Goal: Entertainment & Leisure: Consume media (video, audio)

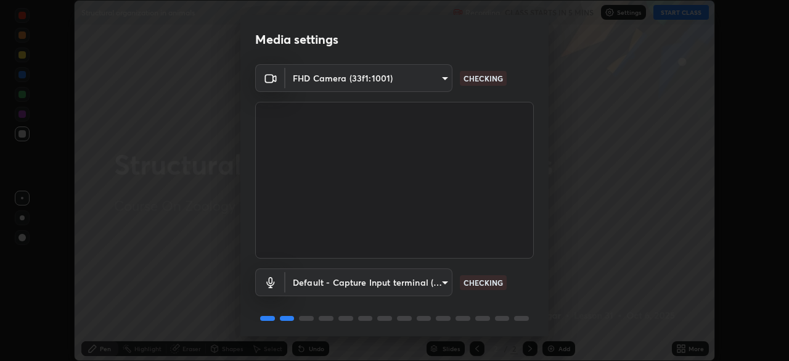
scroll to position [44, 0]
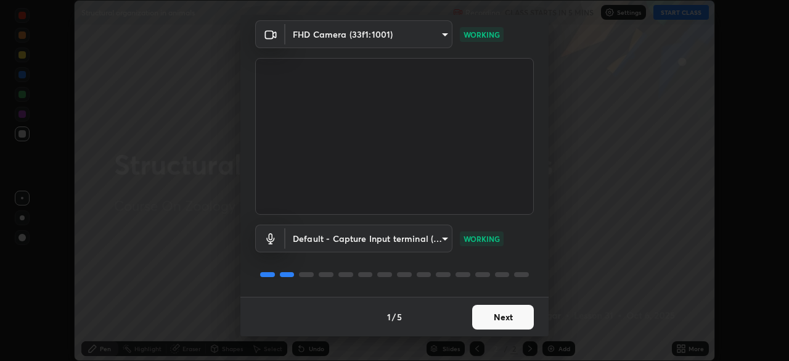
click at [512, 314] on button "Next" at bounding box center [503, 317] width 62 height 25
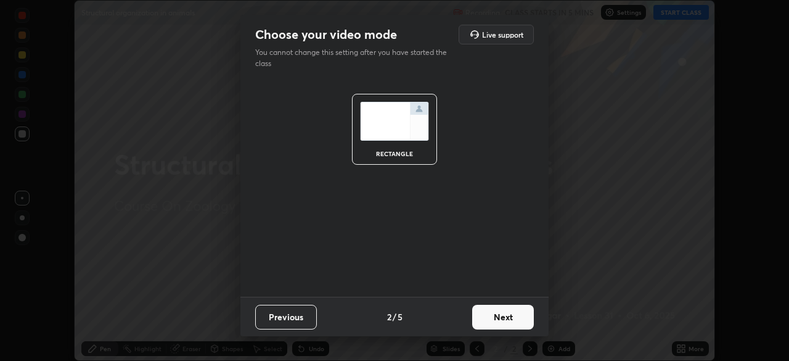
click at [514, 317] on button "Next" at bounding box center [503, 317] width 62 height 25
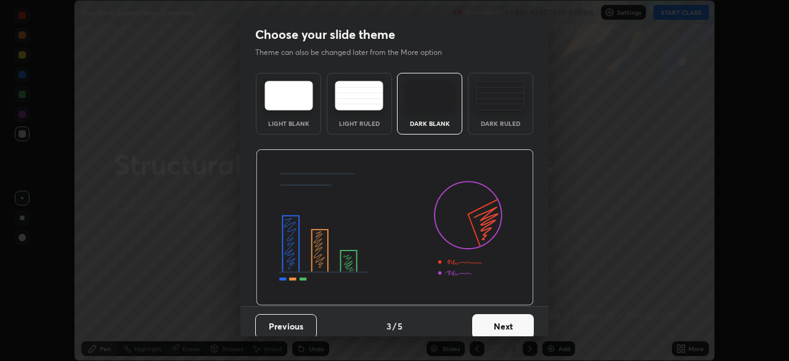
click at [512, 320] on button "Next" at bounding box center [503, 326] width 62 height 25
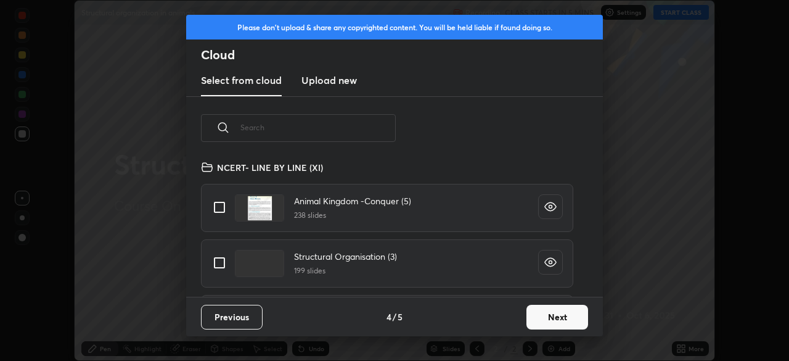
scroll to position [137, 396]
click at [545, 312] on button "Next" at bounding box center [558, 317] width 62 height 25
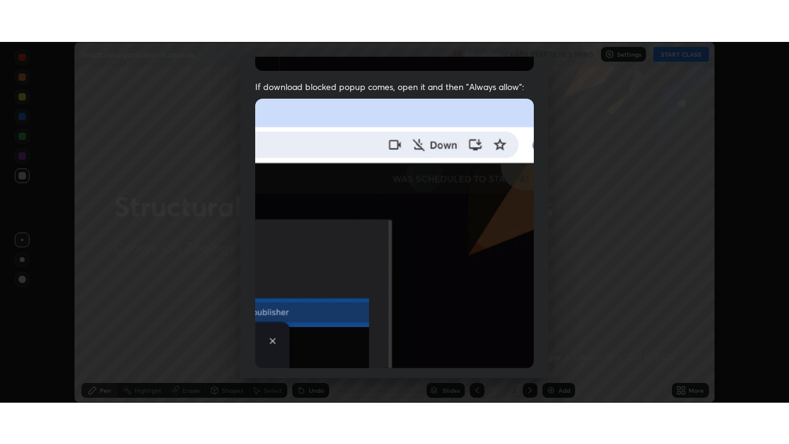
scroll to position [295, 0]
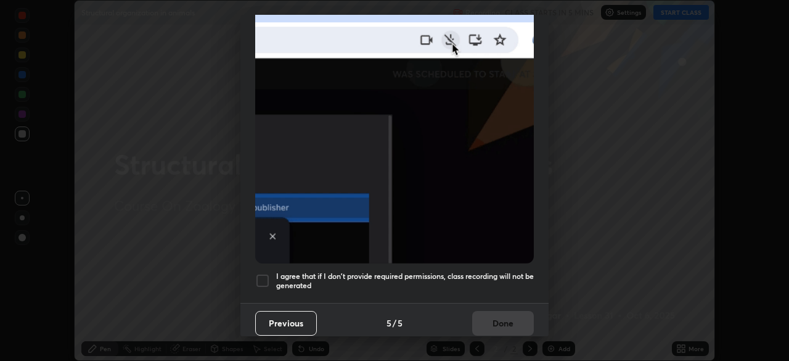
click at [265, 274] on div at bounding box center [262, 280] width 15 height 15
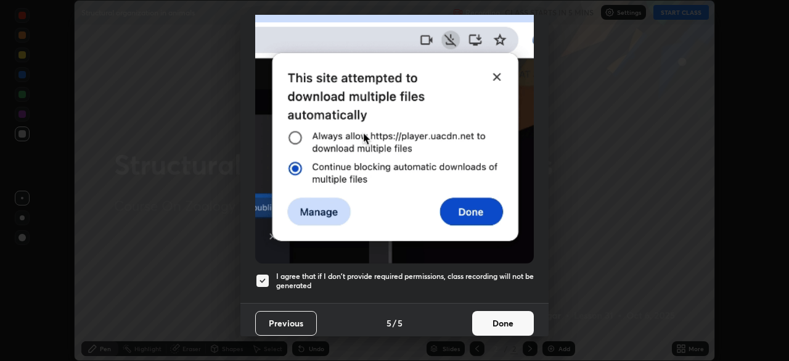
click at [515, 322] on button "Done" at bounding box center [503, 323] width 62 height 25
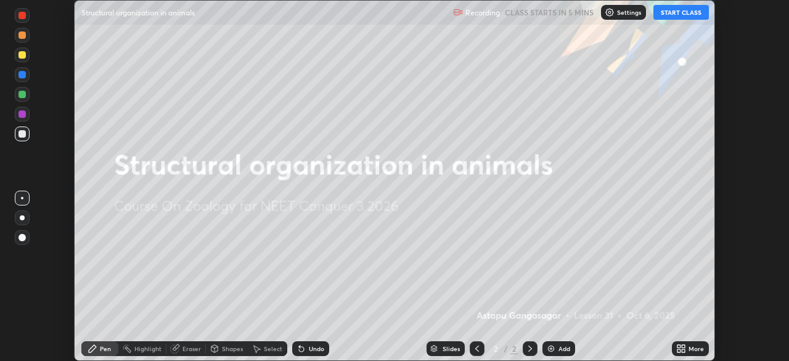
click at [689, 346] on div "More" at bounding box center [696, 348] width 15 height 6
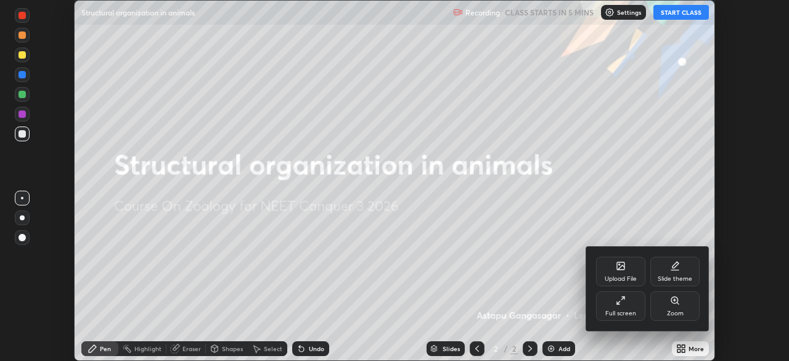
click at [622, 303] on icon at bounding box center [621, 300] width 10 height 10
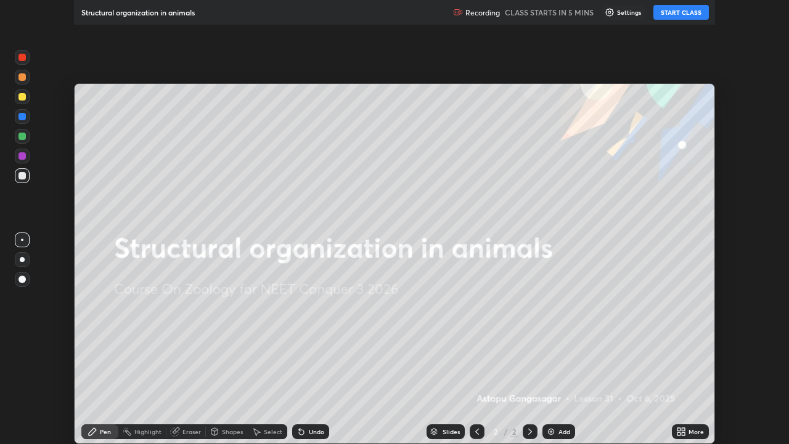
scroll to position [444, 789]
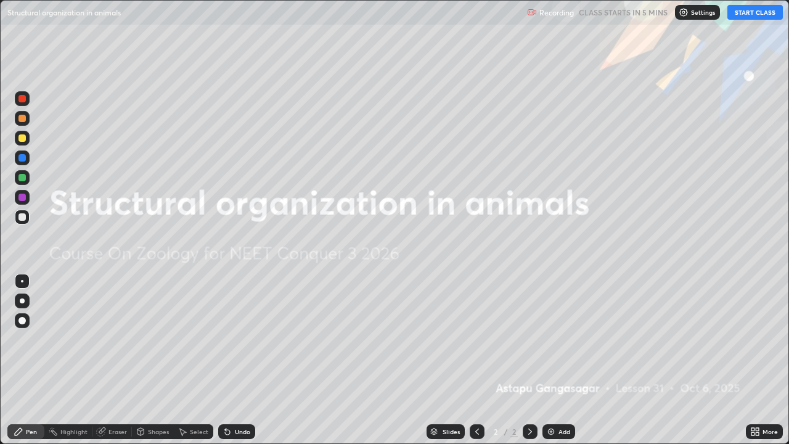
click at [749, 12] on button "START CLASS" at bounding box center [755, 12] width 55 height 15
click at [559, 360] on div "Add" at bounding box center [565, 432] width 12 height 6
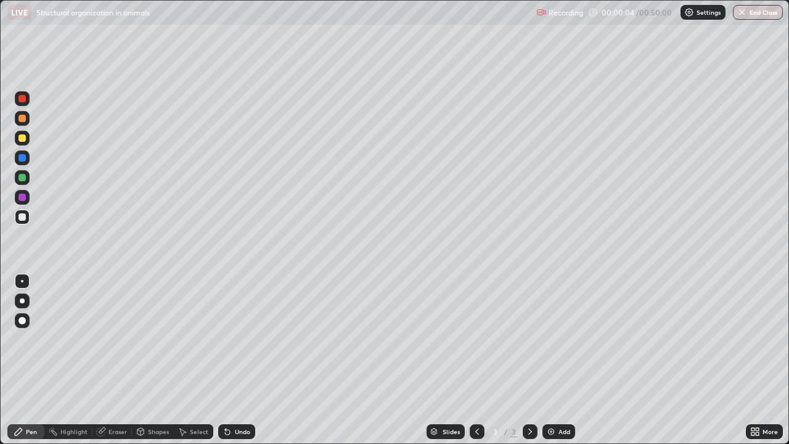
click at [23, 138] on div at bounding box center [21, 137] width 7 height 7
click at [23, 217] on div at bounding box center [21, 216] width 7 height 7
click at [21, 138] on div at bounding box center [21, 137] width 7 height 7
click at [25, 139] on div at bounding box center [21, 137] width 7 height 7
